Goal: Task Accomplishment & Management: Manage account settings

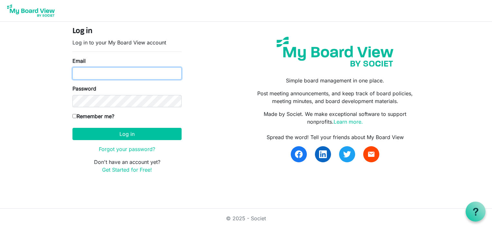
click at [90, 74] on input "Email" at bounding box center [126, 73] width 109 height 12
type input "boardoftrustees@miu.edu"
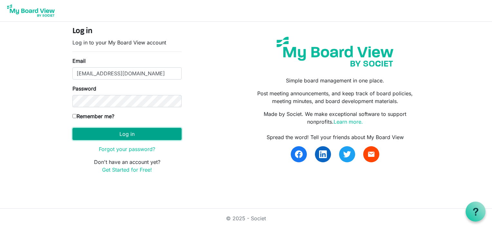
click at [109, 134] on button "Log in" at bounding box center [126, 134] width 109 height 12
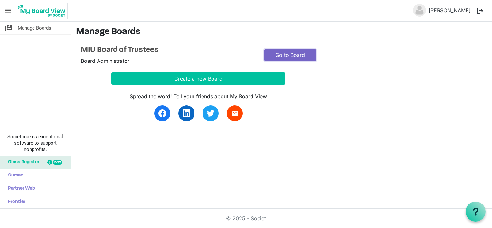
click at [290, 51] on link "Go to Board" at bounding box center [289, 55] width 51 height 12
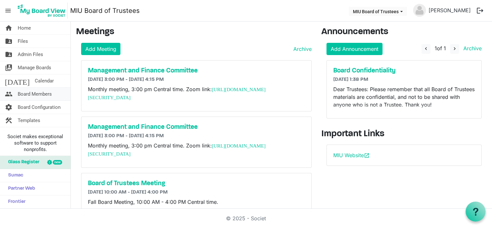
click at [37, 93] on span "Board Members" at bounding box center [35, 94] width 34 height 13
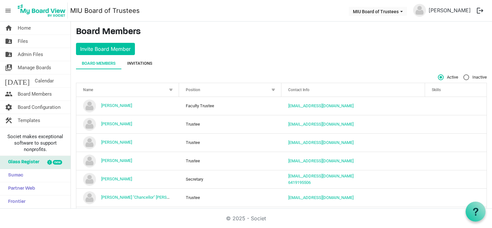
click at [140, 62] on div "Invitations" at bounding box center [139, 63] width 25 height 6
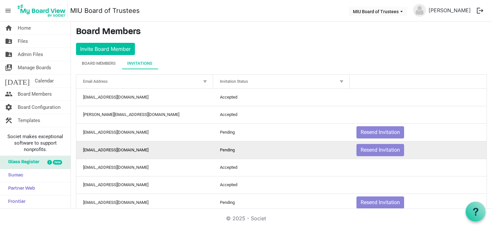
scroll to position [32, 0]
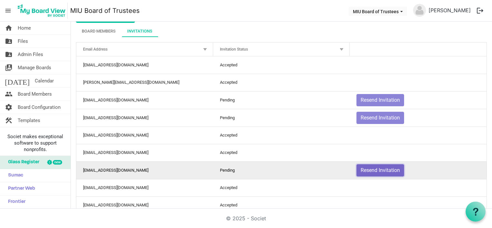
click at [371, 170] on button "Resend Invitation" at bounding box center [380, 170] width 48 height 12
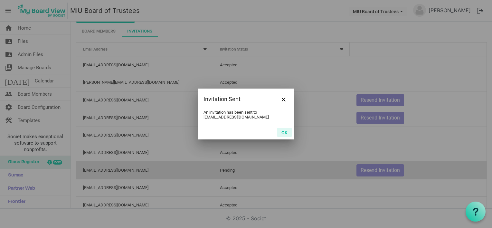
click at [283, 132] on button "OK" at bounding box center [284, 132] width 14 height 9
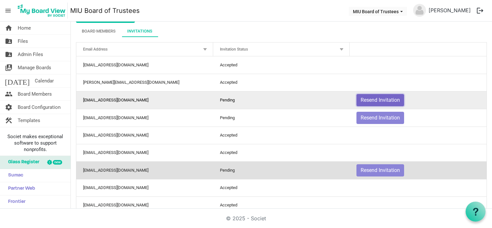
click at [373, 98] on button "Resend Invitation" at bounding box center [380, 100] width 48 height 12
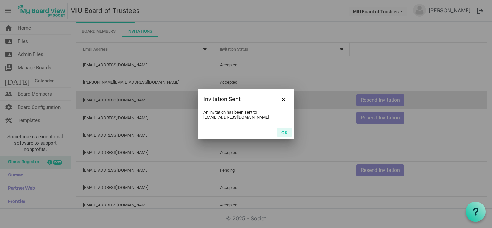
click at [283, 128] on button "OK" at bounding box center [284, 132] width 14 height 9
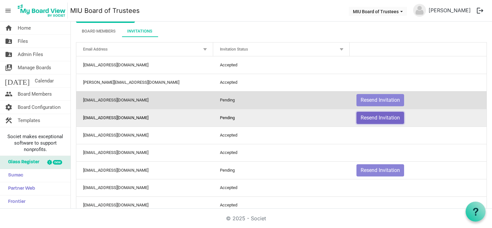
click at [369, 117] on button "Resend Invitation" at bounding box center [380, 118] width 48 height 12
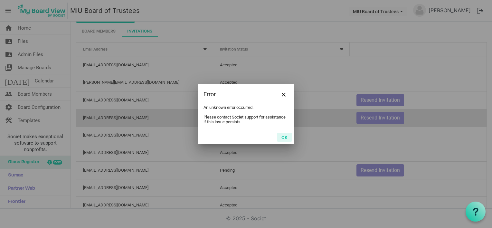
click at [285, 136] on button "OK" at bounding box center [284, 137] width 14 height 9
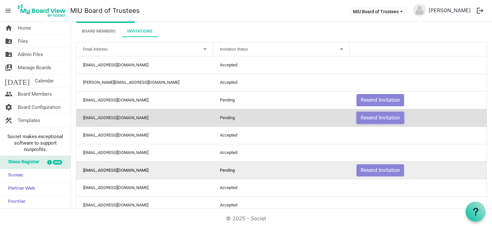
scroll to position [129, 0]
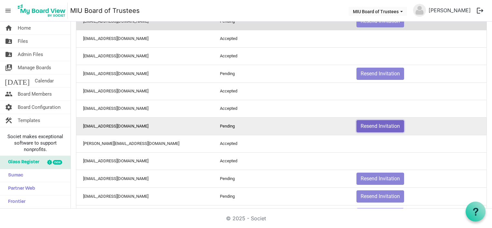
click at [367, 122] on button "Resend Invitation" at bounding box center [380, 126] width 48 height 12
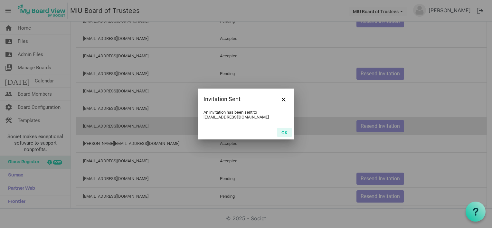
click at [286, 130] on button "OK" at bounding box center [284, 132] width 14 height 9
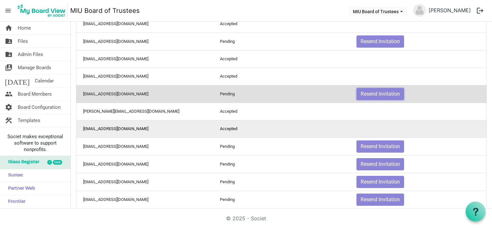
scroll to position [193, 0]
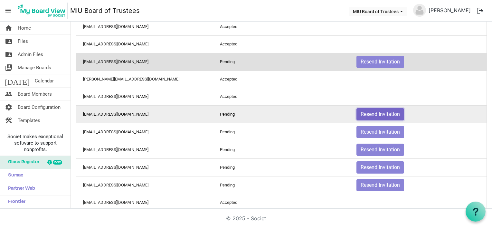
click at [371, 112] on button "Resend Invitation" at bounding box center [380, 114] width 48 height 12
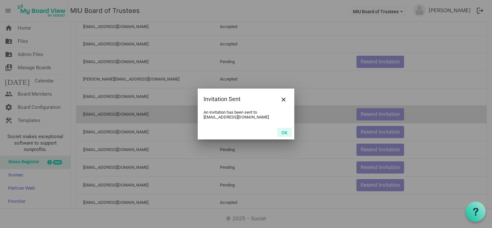
click at [285, 130] on button "OK" at bounding box center [284, 132] width 14 height 9
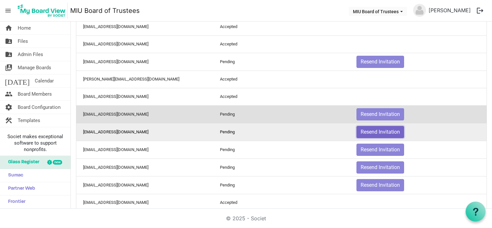
click at [367, 128] on button "Resend Invitation" at bounding box center [380, 132] width 48 height 12
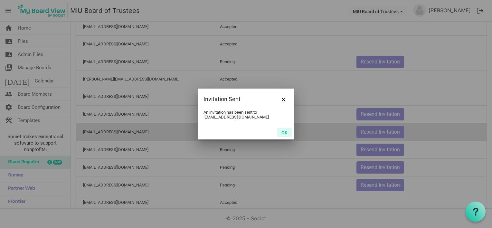
click at [283, 132] on button "OK" at bounding box center [284, 132] width 14 height 9
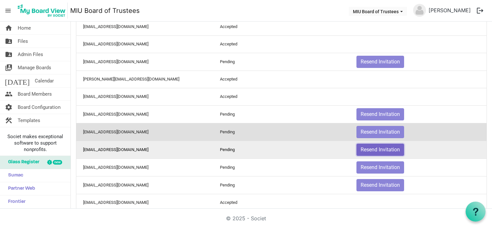
click at [366, 145] on button "Resend Invitation" at bounding box center [380, 150] width 48 height 12
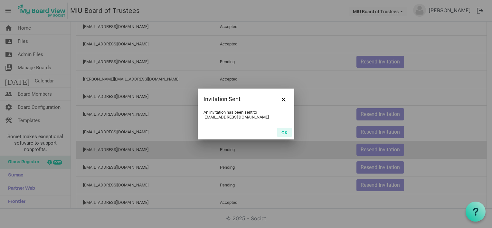
click at [285, 130] on button "OK" at bounding box center [284, 132] width 14 height 9
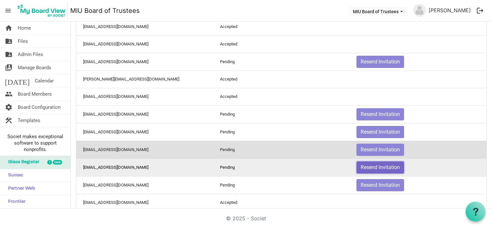
click at [369, 163] on button "Resend Invitation" at bounding box center [380, 167] width 48 height 12
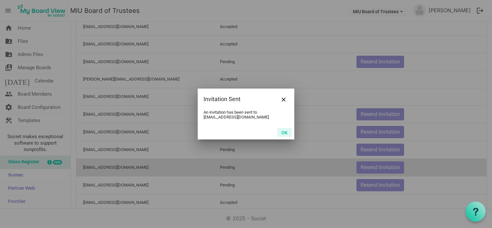
click at [281, 130] on button "OK" at bounding box center [284, 132] width 14 height 9
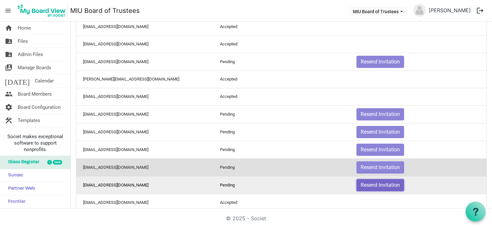
click at [369, 179] on button "Resend Invitation" at bounding box center [380, 185] width 48 height 12
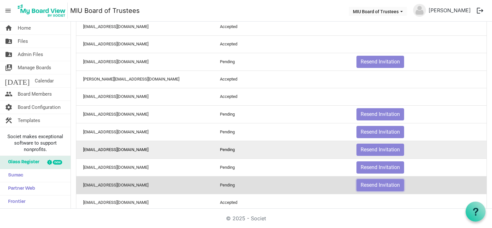
scroll to position [225, 0]
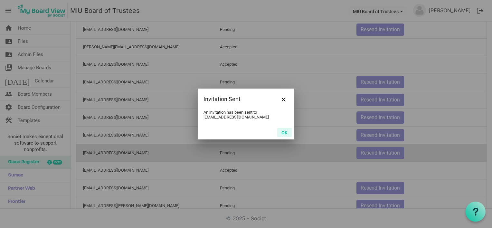
click at [285, 130] on button "OK" at bounding box center [284, 132] width 14 height 9
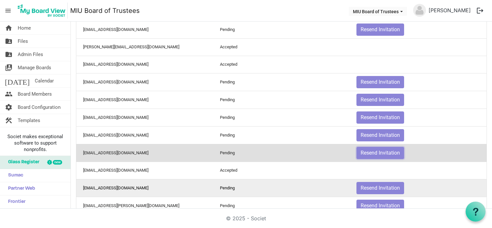
scroll to position [257, 0]
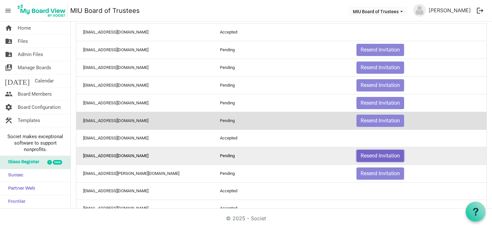
click at [366, 151] on button "Resend Invitation" at bounding box center [380, 156] width 48 height 12
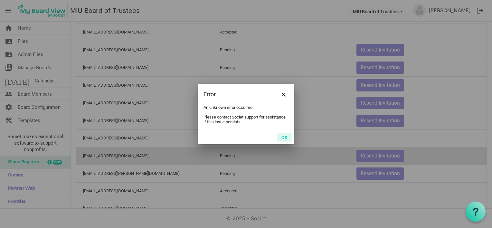
click at [282, 136] on button "OK" at bounding box center [284, 137] width 14 height 9
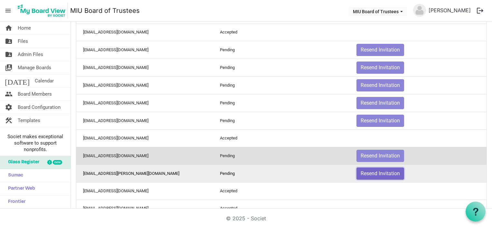
click at [363, 171] on button "Resend Invitation" at bounding box center [380, 173] width 48 height 12
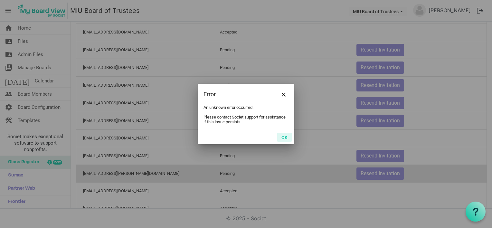
click at [285, 138] on button "OK" at bounding box center [284, 137] width 14 height 9
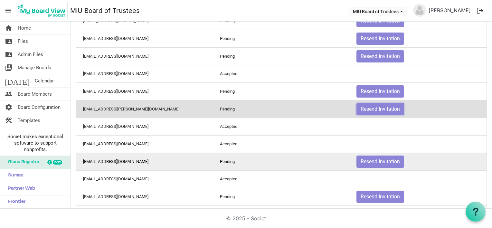
scroll to position [354, 0]
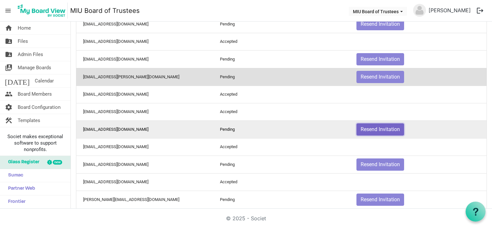
click at [370, 126] on button "Resend Invitation" at bounding box center [380, 129] width 48 height 12
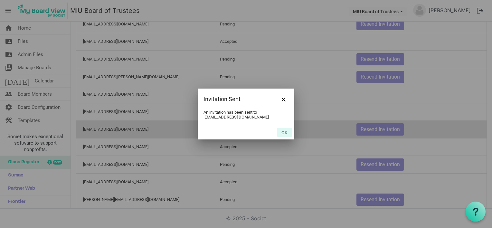
click at [280, 131] on button "OK" at bounding box center [284, 132] width 14 height 9
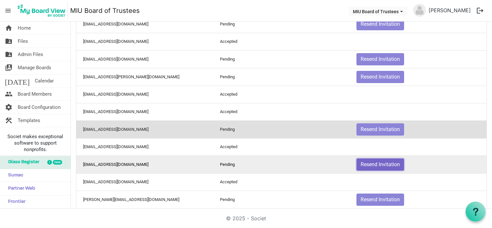
click at [369, 161] on button "Resend Invitation" at bounding box center [380, 164] width 48 height 12
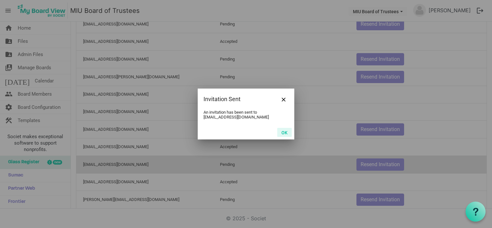
click at [283, 133] on button "OK" at bounding box center [284, 132] width 14 height 9
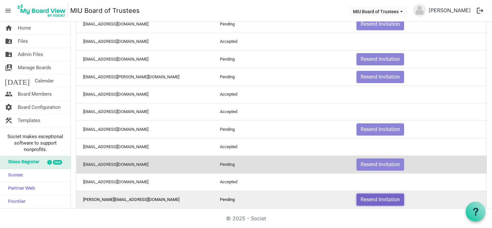
click at [367, 195] on button "Resend Invitation" at bounding box center [380, 199] width 48 height 12
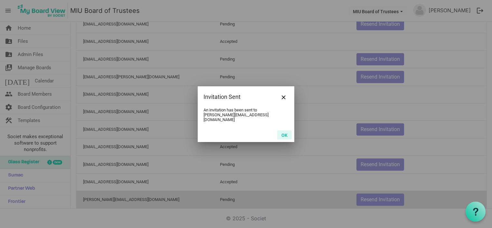
click at [283, 131] on button "OK" at bounding box center [284, 134] width 14 height 9
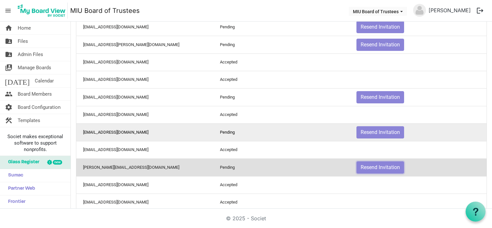
scroll to position [451, 0]
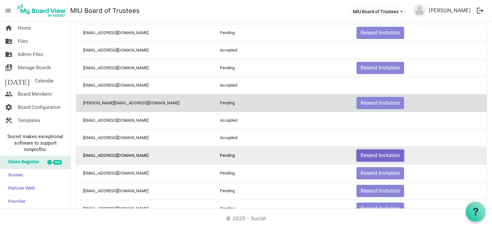
click at [372, 150] on button "Resend Invitation" at bounding box center [380, 155] width 48 height 12
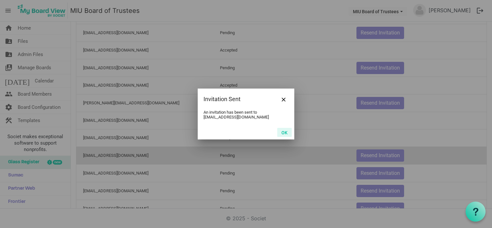
click at [283, 131] on button "OK" at bounding box center [284, 132] width 14 height 9
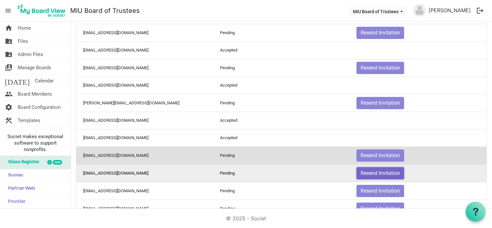
click at [361, 169] on button "Resend Invitation" at bounding box center [380, 173] width 48 height 12
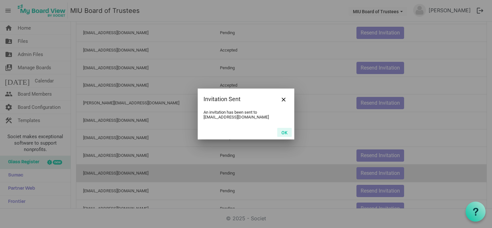
click at [283, 130] on button "OK" at bounding box center [284, 132] width 14 height 9
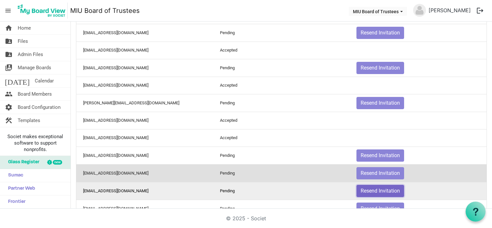
click at [366, 185] on button "Resend Invitation" at bounding box center [380, 191] width 48 height 12
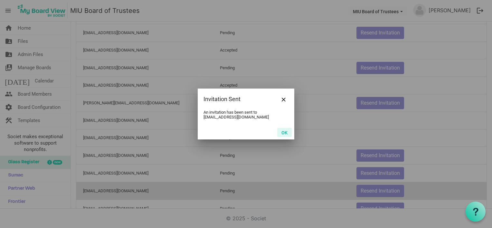
click at [282, 130] on button "OK" at bounding box center [284, 132] width 14 height 9
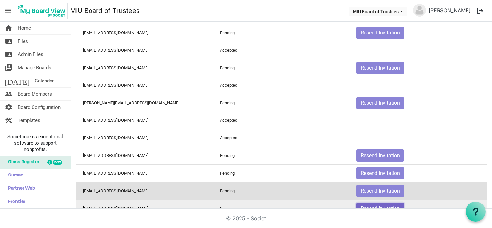
click at [368, 202] on button "Resend Invitation" at bounding box center [380, 208] width 48 height 12
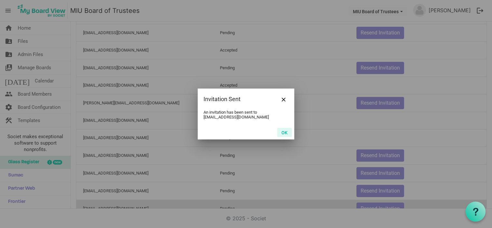
click at [285, 129] on button "OK" at bounding box center [284, 132] width 14 height 9
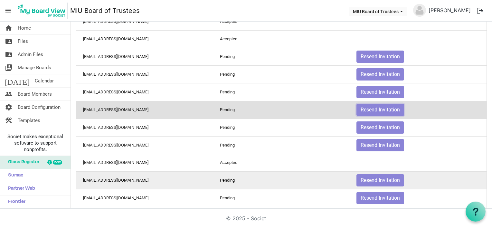
scroll to position [582, 0]
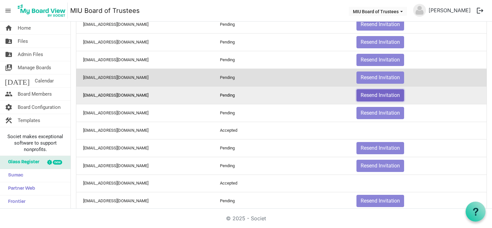
click at [371, 92] on button "Resend Invitation" at bounding box center [380, 95] width 48 height 12
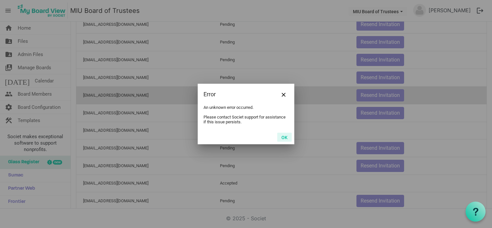
click at [282, 137] on button "OK" at bounding box center [284, 137] width 14 height 9
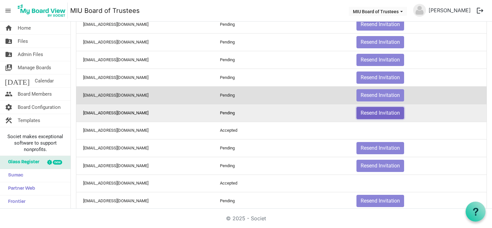
click at [363, 108] on button "Resend Invitation" at bounding box center [380, 113] width 48 height 12
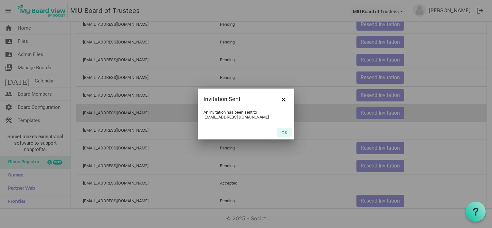
click at [285, 130] on button "OK" at bounding box center [284, 132] width 14 height 9
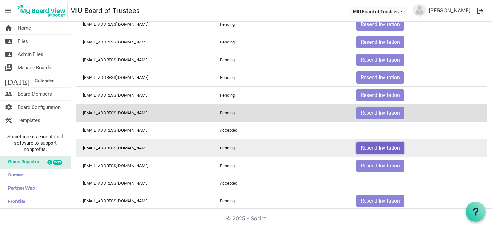
click at [362, 142] on button "Resend Invitation" at bounding box center [380, 148] width 48 height 12
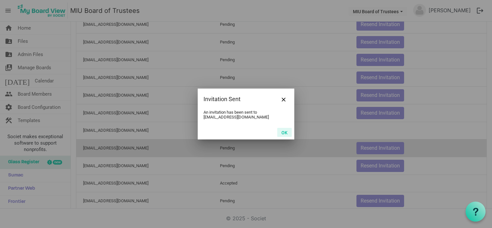
click at [283, 131] on button "OK" at bounding box center [284, 132] width 14 height 9
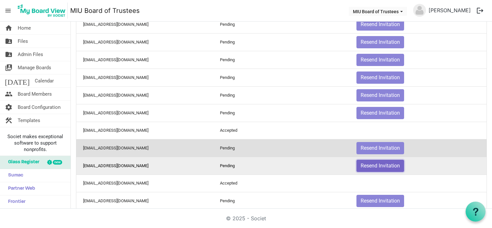
click at [370, 160] on button "Resend Invitation" at bounding box center [380, 166] width 48 height 12
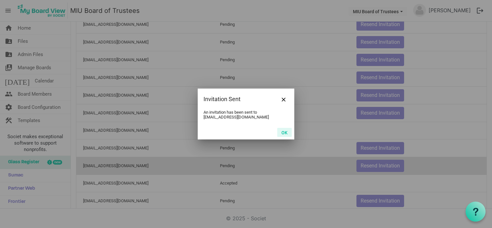
click at [285, 132] on button "OK" at bounding box center [284, 132] width 14 height 9
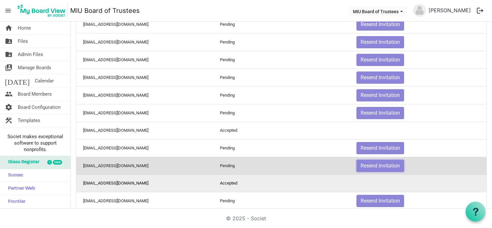
scroll to position [588, 0]
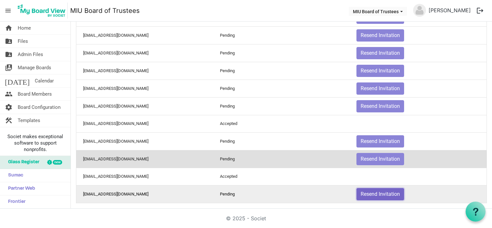
click at [367, 190] on button "Resend Invitation" at bounding box center [380, 194] width 48 height 12
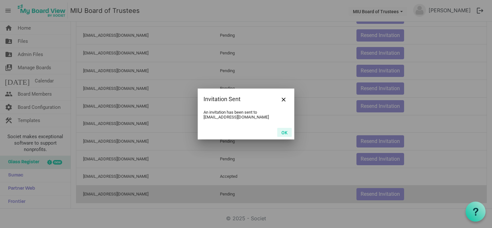
click at [285, 130] on button "OK" at bounding box center [284, 132] width 14 height 9
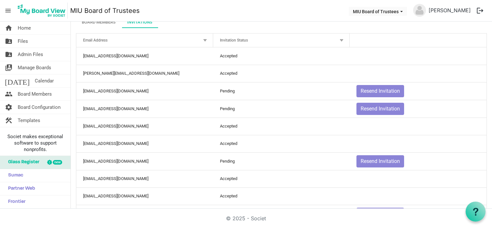
scroll to position [0, 0]
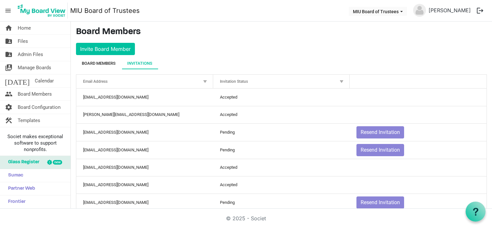
click at [93, 62] on div "Board Members" at bounding box center [99, 63] width 34 height 6
